Goal: Task Accomplishment & Management: Manage account settings

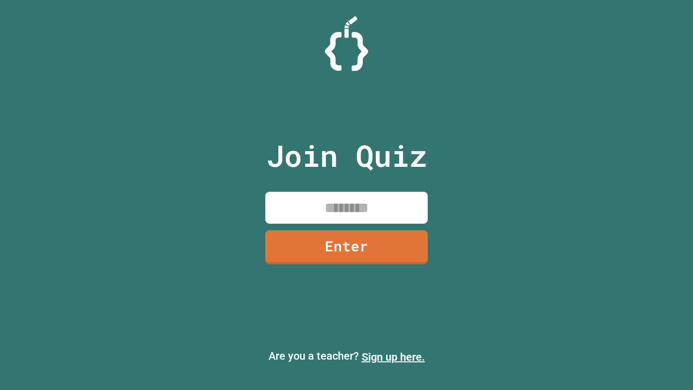
click at [393, 357] on link "Sign up here." at bounding box center [393, 356] width 63 height 13
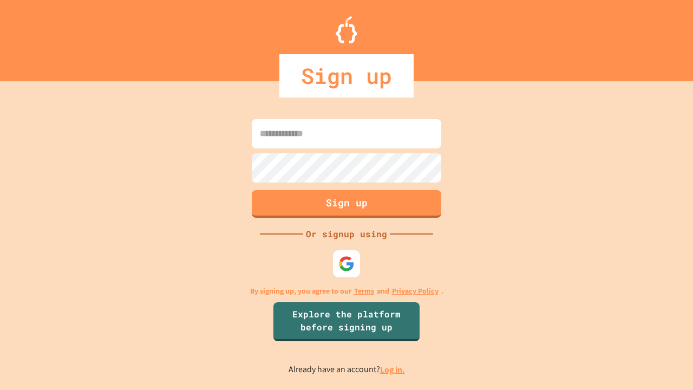
click at [393, 369] on link "Log in." at bounding box center [392, 369] width 25 height 11
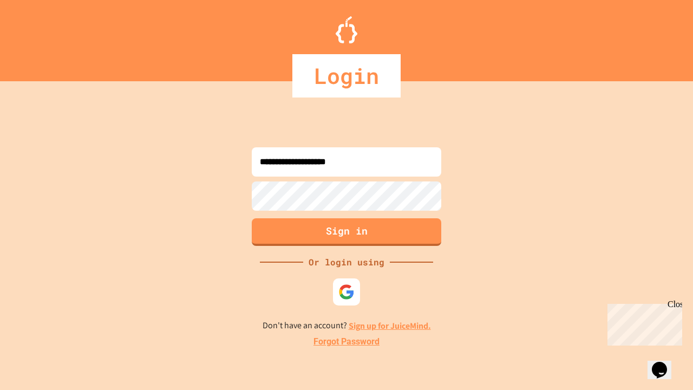
type input "**********"
